Goal: Task Accomplishment & Management: Manage account settings

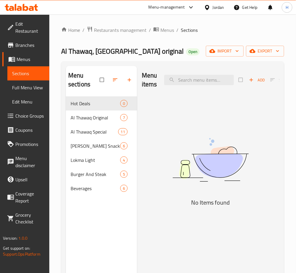
click at [159, 145] on img at bounding box center [211, 160] width 138 height 73
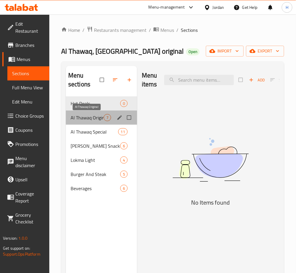
click at [98, 114] on span "Al Thawaq Original" at bounding box center [87, 117] width 33 height 7
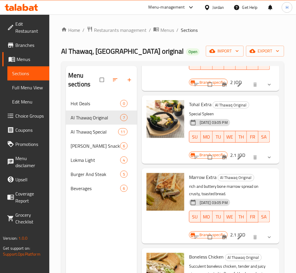
scroll to position [118, 0]
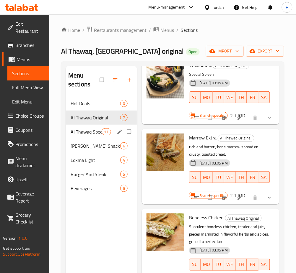
click at [90, 139] on div "[PERSON_NAME] Snacks 6" at bounding box center [101, 146] width 71 height 14
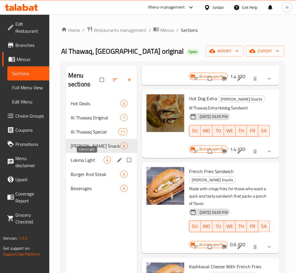
click at [86, 158] on span "Lokma Light" at bounding box center [87, 160] width 33 height 7
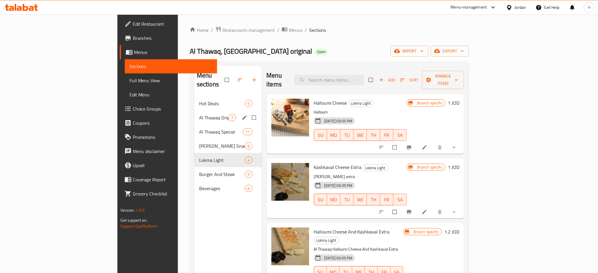
click at [242, 115] on icon "edit" at bounding box center [245, 118] width 6 height 6
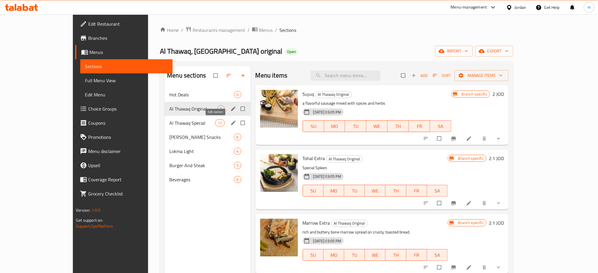
click at [231, 123] on icon "edit" at bounding box center [233, 123] width 4 height 4
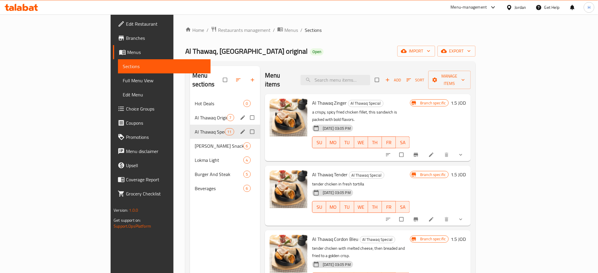
click at [190, 248] on div "Menu sections Hot Deals 0 Al Thawaq Original 7 Al Thawaq Special 11 Al Thawaq S…" at bounding box center [225, 202] width 70 height 273
click at [190, 170] on div "Burger And Steak 5" at bounding box center [225, 174] width 70 height 14
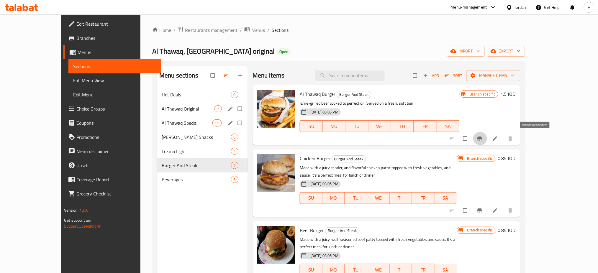
click at [301, 137] on icon "Branch-specific-item" at bounding box center [480, 139] width 6 height 6
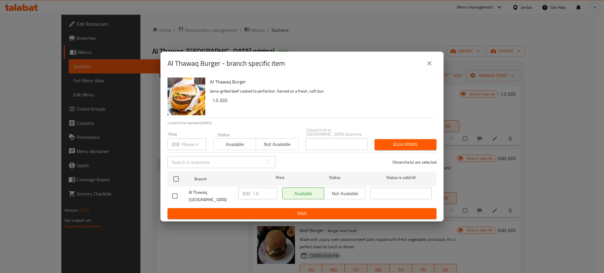
drag, startPoint x: 518, startPoint y: 149, endPoint x: 335, endPoint y: 107, distance: 187.6
click at [301, 95] on p "lame-grilled beef cooked to perfection. Served on a fresh, soft bun" at bounding box center [321, 91] width 222 height 7
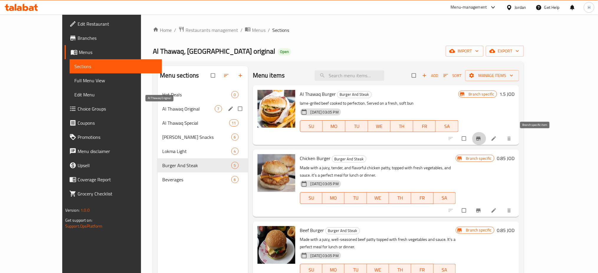
click at [162, 112] on span "Al Thawaq Original" at bounding box center [188, 108] width 52 height 7
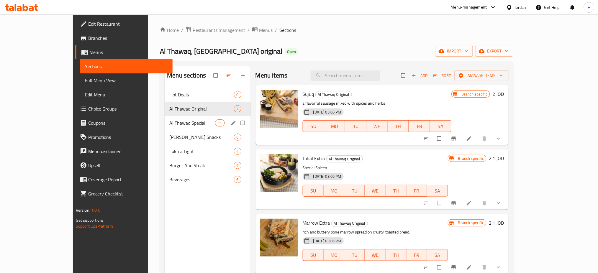
click at [165, 116] on div "Al Thawaq Special 11" at bounding box center [208, 123] width 86 height 14
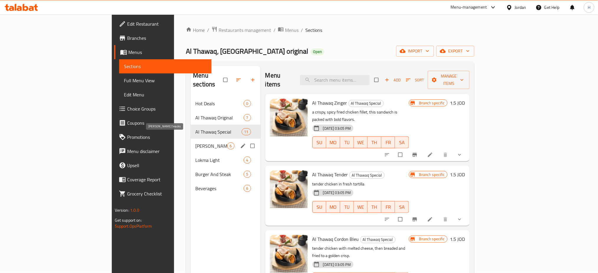
click at [195, 143] on span "Al Thawaq Snacks" at bounding box center [211, 146] width 32 height 7
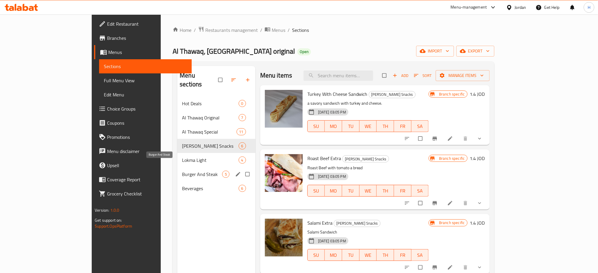
click at [182, 171] on span "Burger And Steak" at bounding box center [202, 174] width 40 height 7
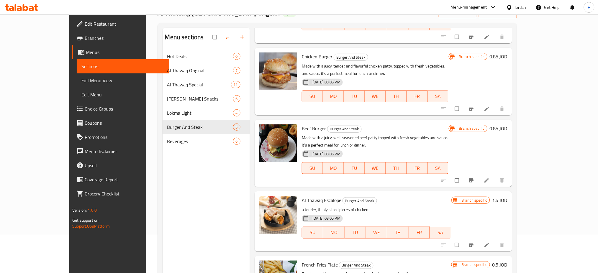
scroll to position [83, 0]
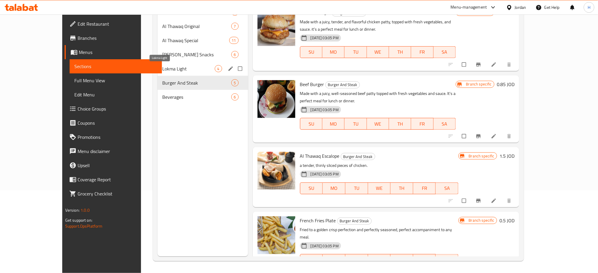
click at [166, 71] on span "Lokma Light" at bounding box center [188, 68] width 52 height 7
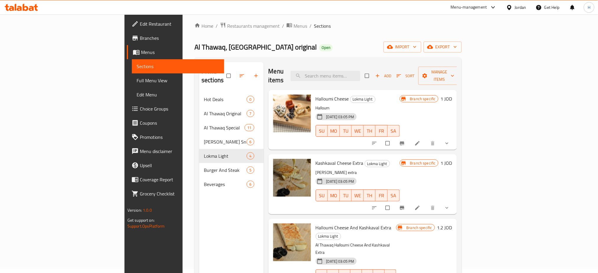
scroll to position [4, 0]
click at [199, 225] on div "Menu sections Hot Deals 0 Al Thawaq Original 7 Al Thawaq Special 11 Al Thawaq S…" at bounding box center [231, 198] width 64 height 273
click at [199, 245] on div "Menu sections Hot Deals 0 Al Thawaq Original 7 Al Thawaq Special 11 Al Thawaq S…" at bounding box center [231, 198] width 64 height 273
click at [199, 232] on div "Menu sections Hot Deals 0 Al Thawaq Original 7 Al Thawaq Special 11 Al Thawaq S…" at bounding box center [231, 198] width 64 height 273
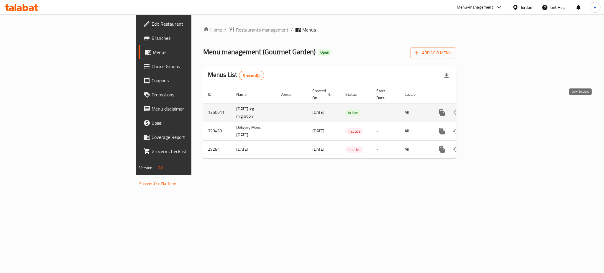
click at [488, 109] on icon "enhanced table" at bounding box center [484, 112] width 7 height 7
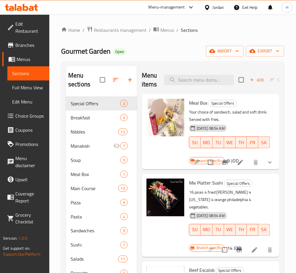
click at [21, 9] on icon at bounding box center [19, 8] width 5 height 5
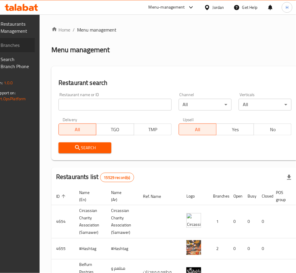
click at [30, 44] on span "Branches" at bounding box center [15, 45] width 29 height 7
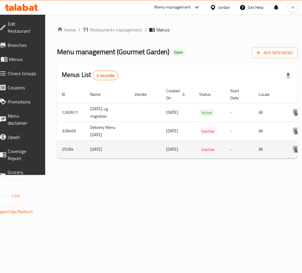
scroll to position [0, 65]
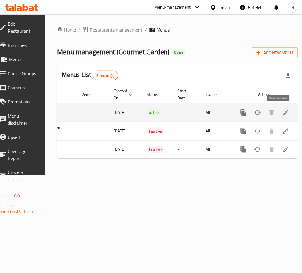
click at [282, 113] on icon "enhanced table" at bounding box center [285, 112] width 7 height 7
